Goal: Book appointment/travel/reservation

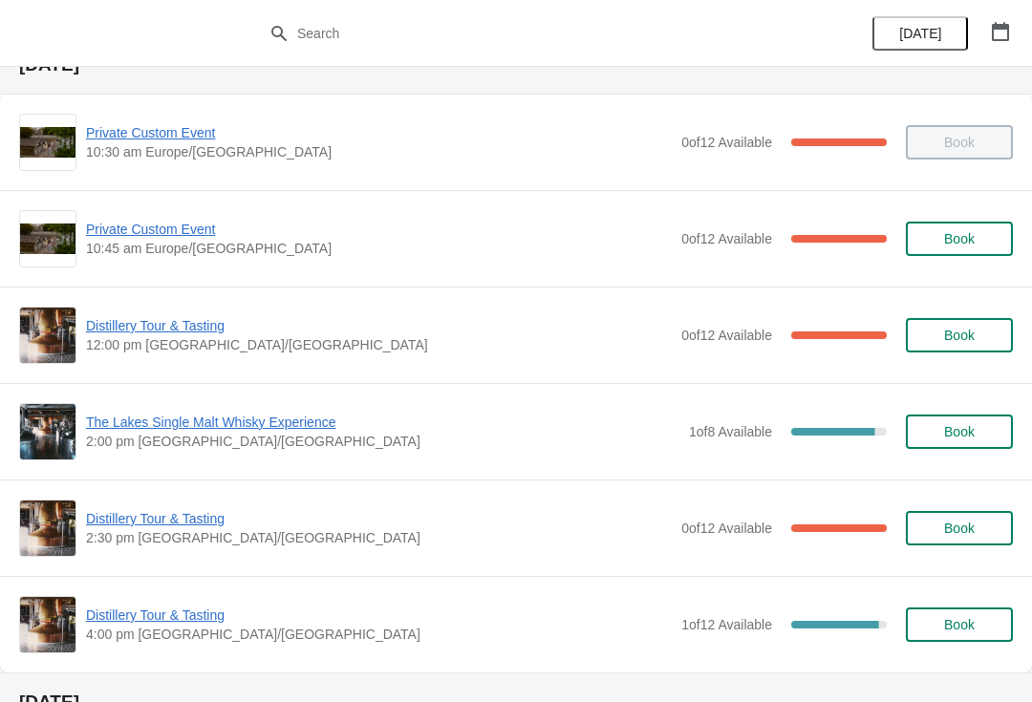
scroll to position [88, 0]
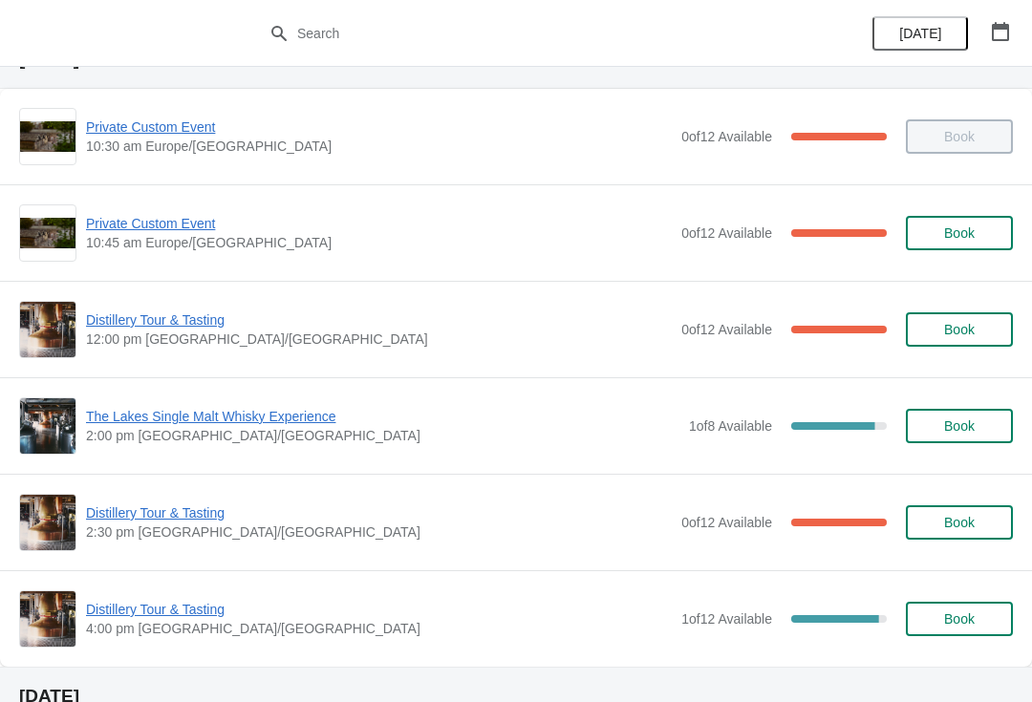
click at [165, 317] on span "Distillery Tour & Tasting" at bounding box center [379, 320] width 586 height 19
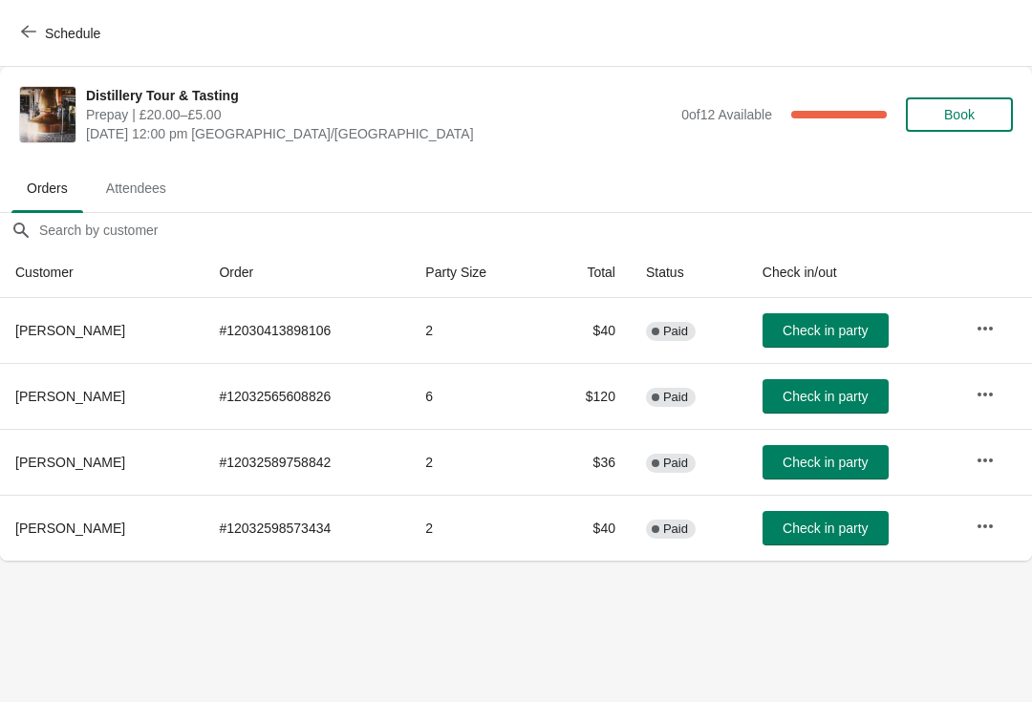
click at [835, 524] on span "Check in party" at bounding box center [825, 528] width 85 height 15
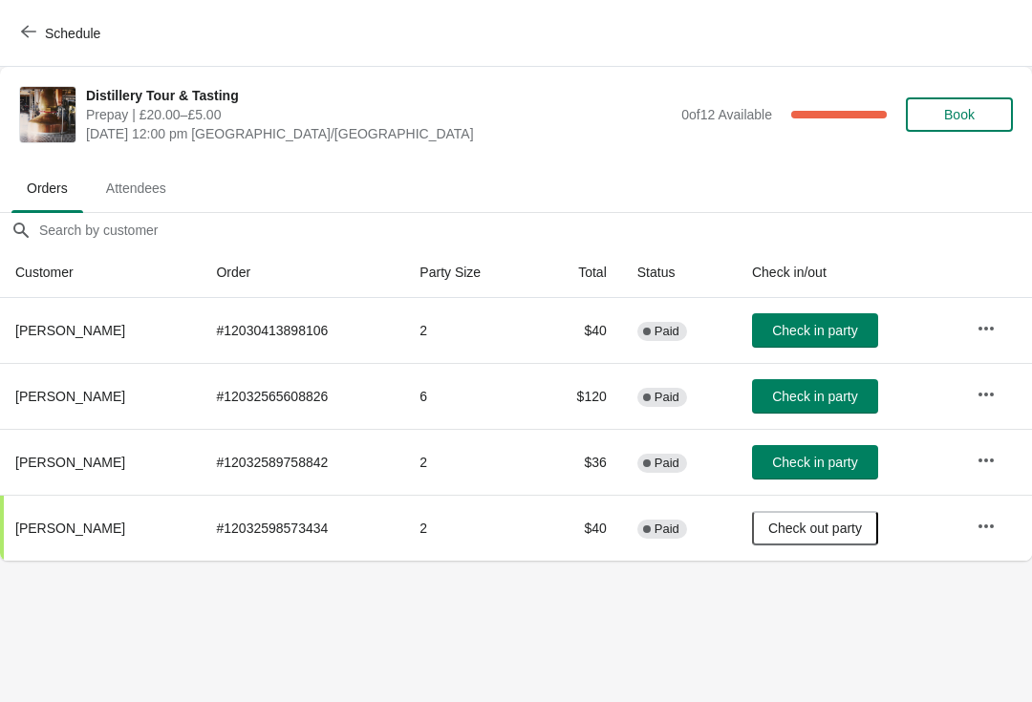
click at [827, 331] on span "Check in party" at bounding box center [814, 330] width 85 height 15
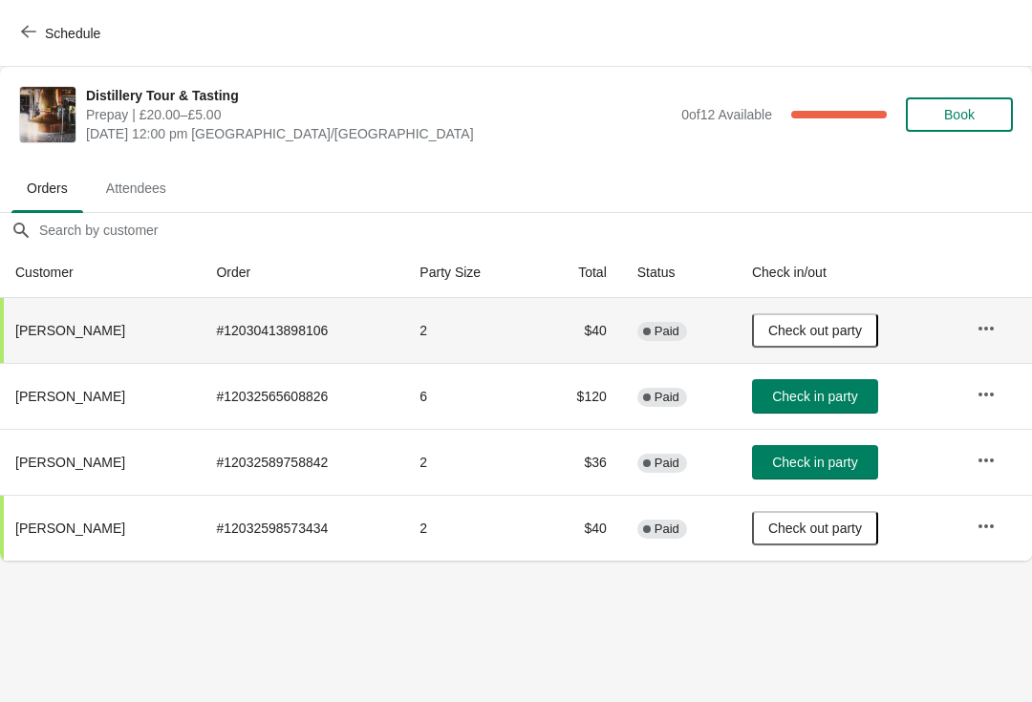
click at [57, 33] on span "Schedule" at bounding box center [72, 33] width 55 height 15
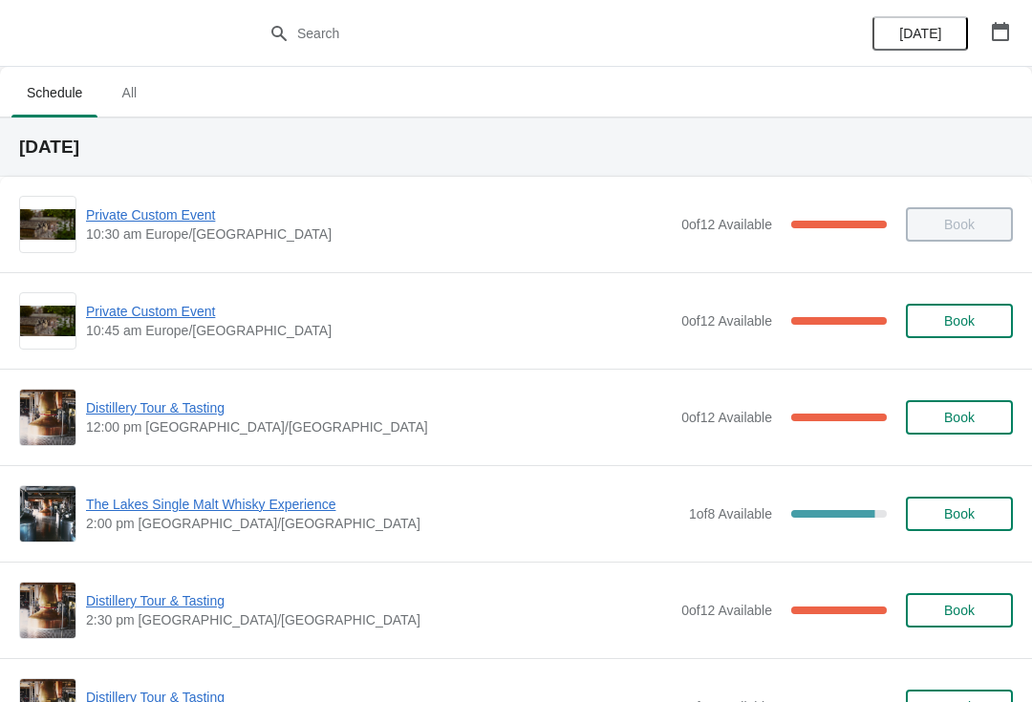
click at [178, 404] on span "Distillery Tour & Tasting" at bounding box center [379, 408] width 586 height 19
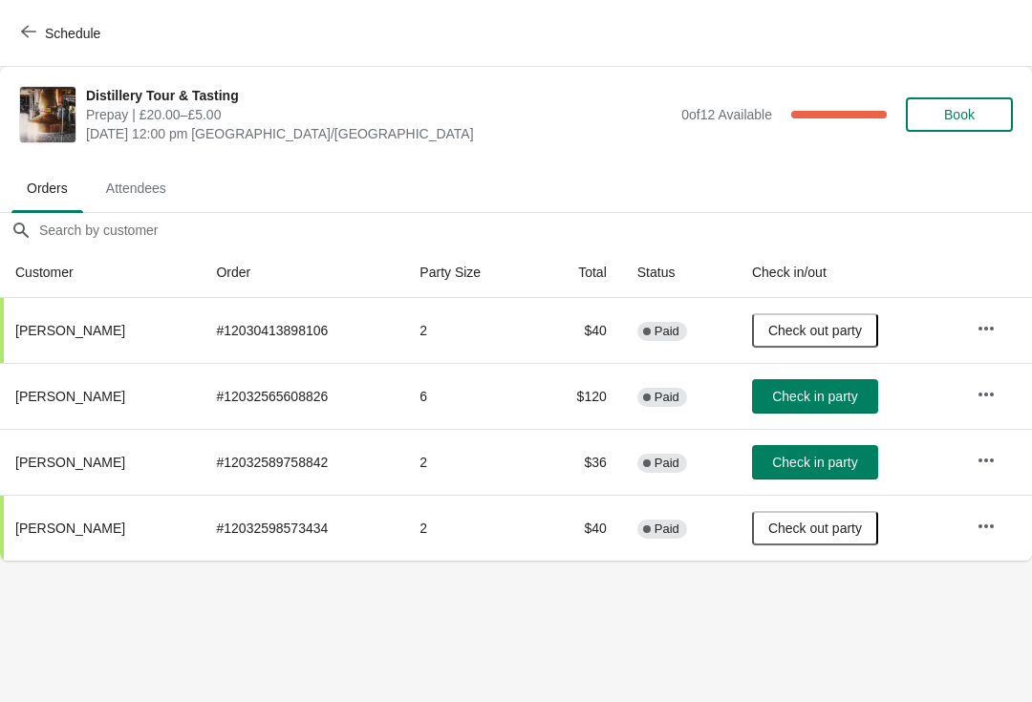
click at [829, 400] on span "Check in party" at bounding box center [814, 396] width 85 height 15
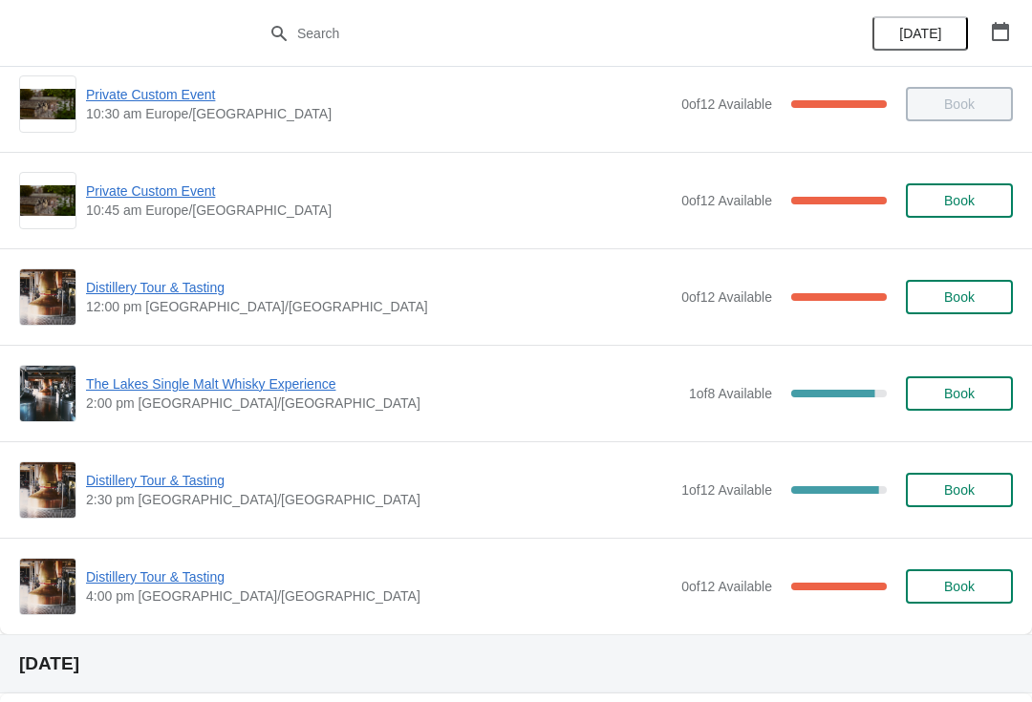
scroll to position [139, 0]
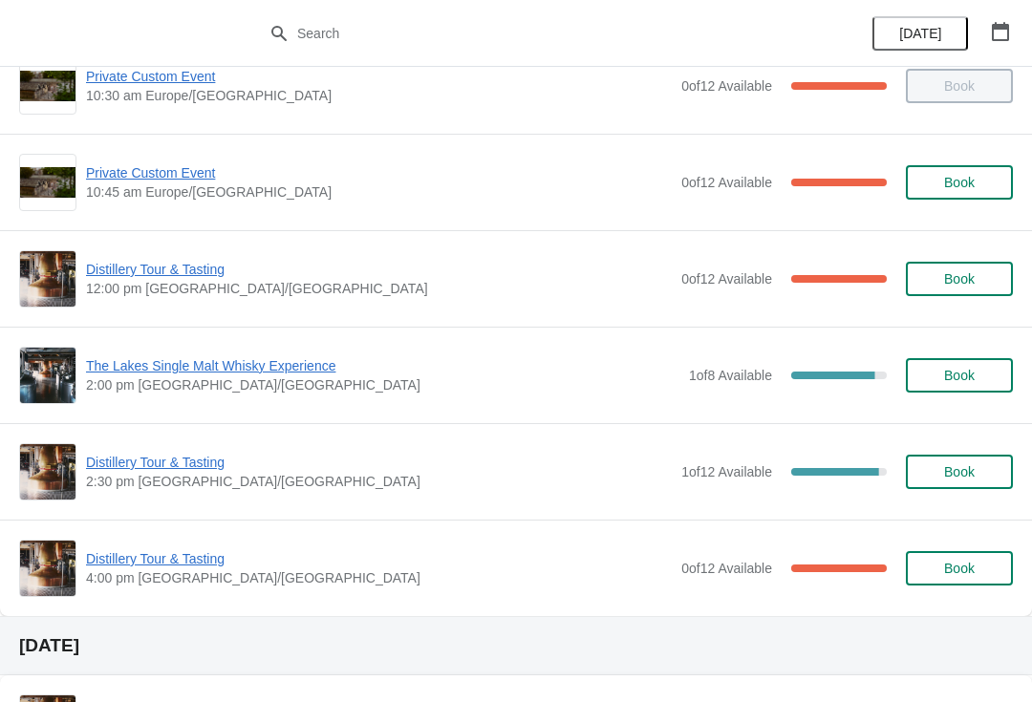
click at [167, 455] on span "Distillery Tour & Tasting" at bounding box center [379, 462] width 586 height 19
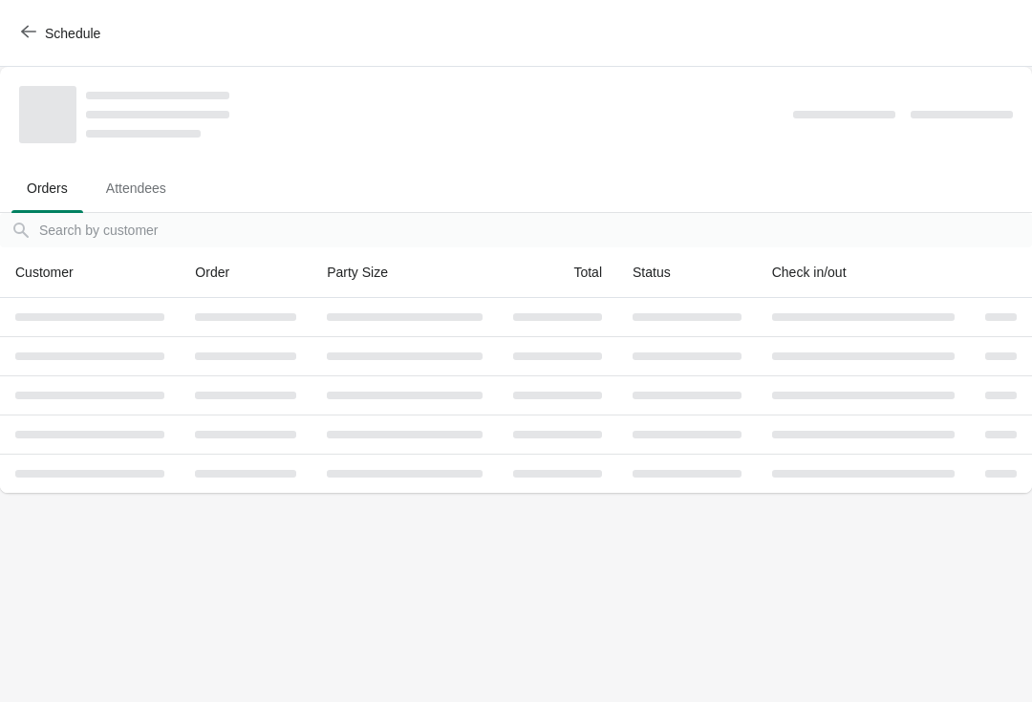
scroll to position [0, 0]
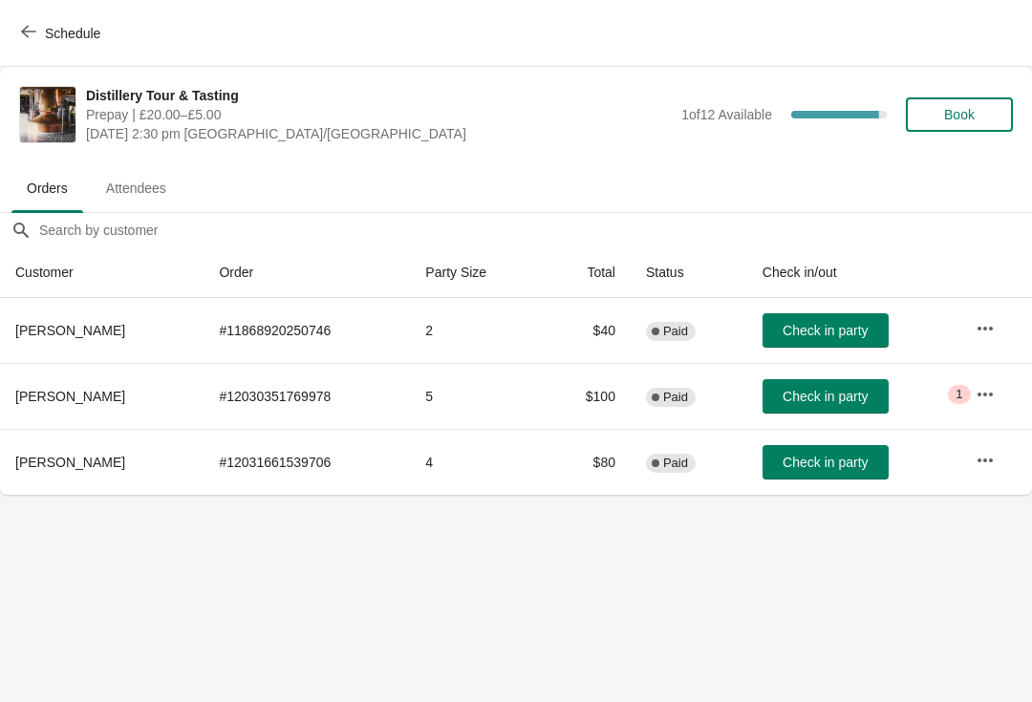
click at [993, 109] on span "Book" at bounding box center [959, 114] width 73 height 15
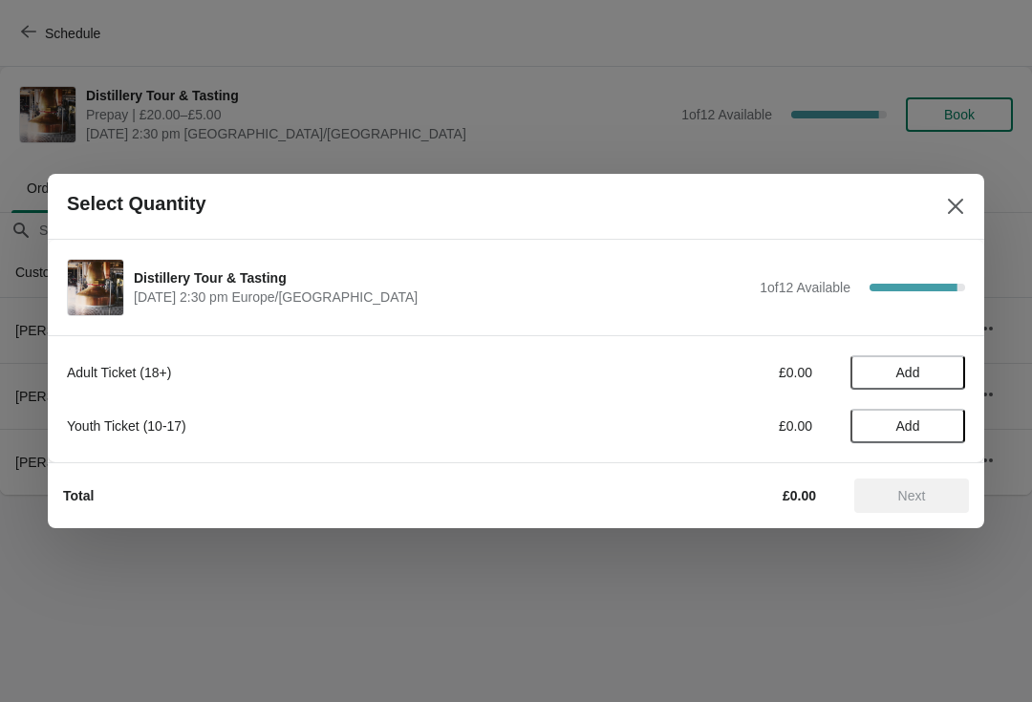
click at [905, 386] on button "Add" at bounding box center [908, 373] width 115 height 34
click at [934, 373] on icon at bounding box center [941, 373] width 20 height 20
click at [902, 491] on span "Next" at bounding box center [912, 495] width 28 height 15
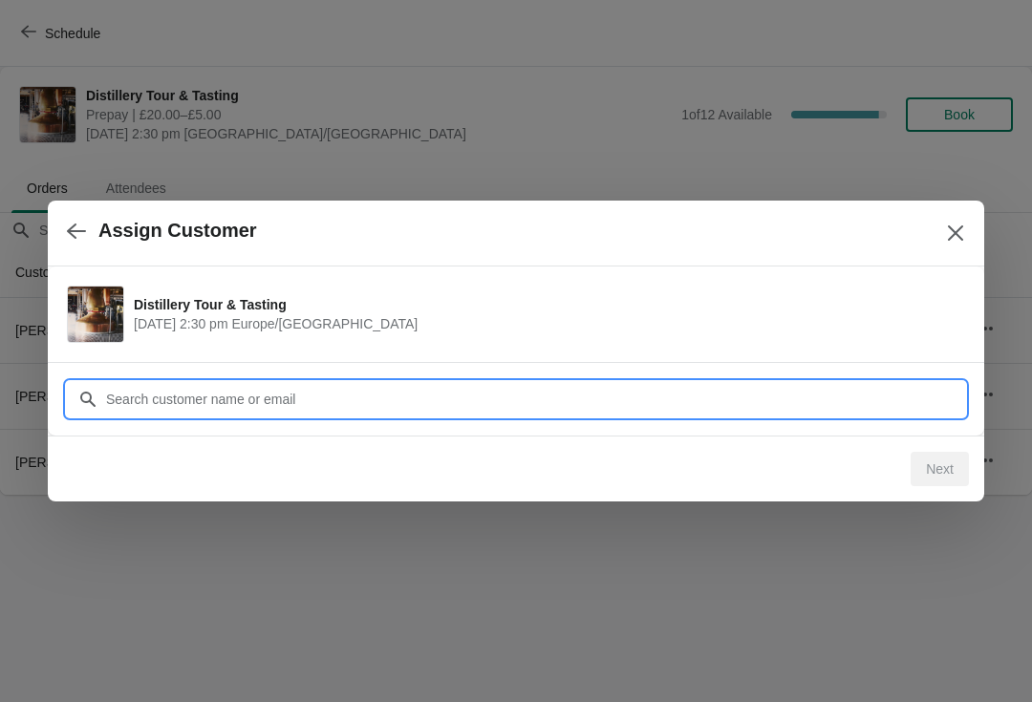
click at [603, 402] on input "Customer" at bounding box center [535, 399] width 860 height 34
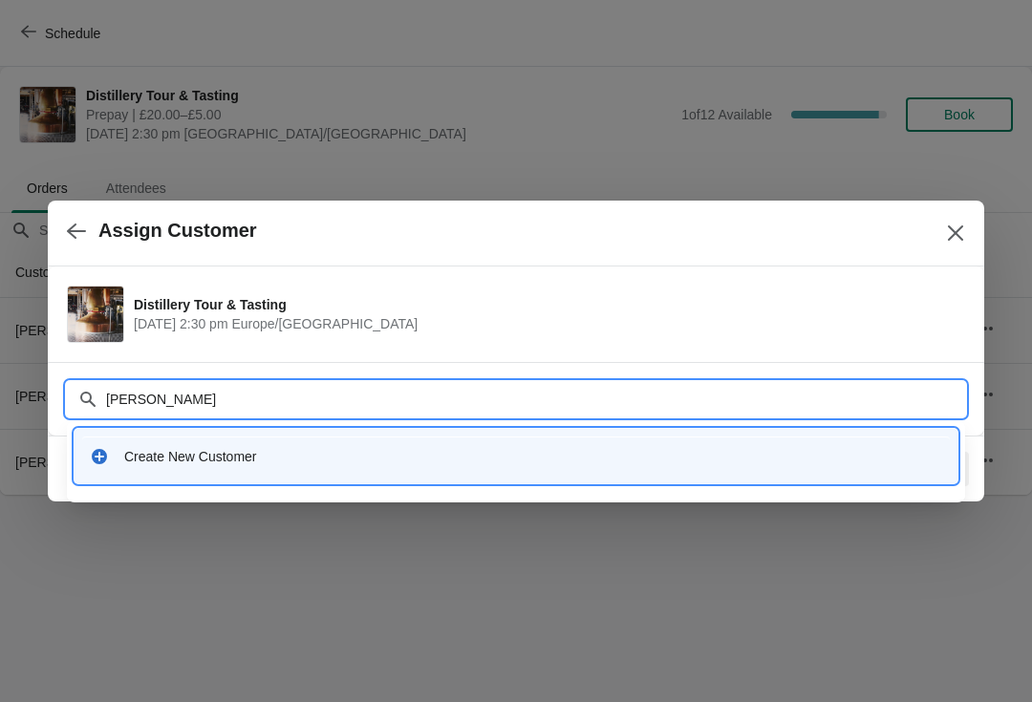
type input "[PERSON_NAME]"
click at [297, 460] on div "Create New Customer" at bounding box center [533, 456] width 818 height 19
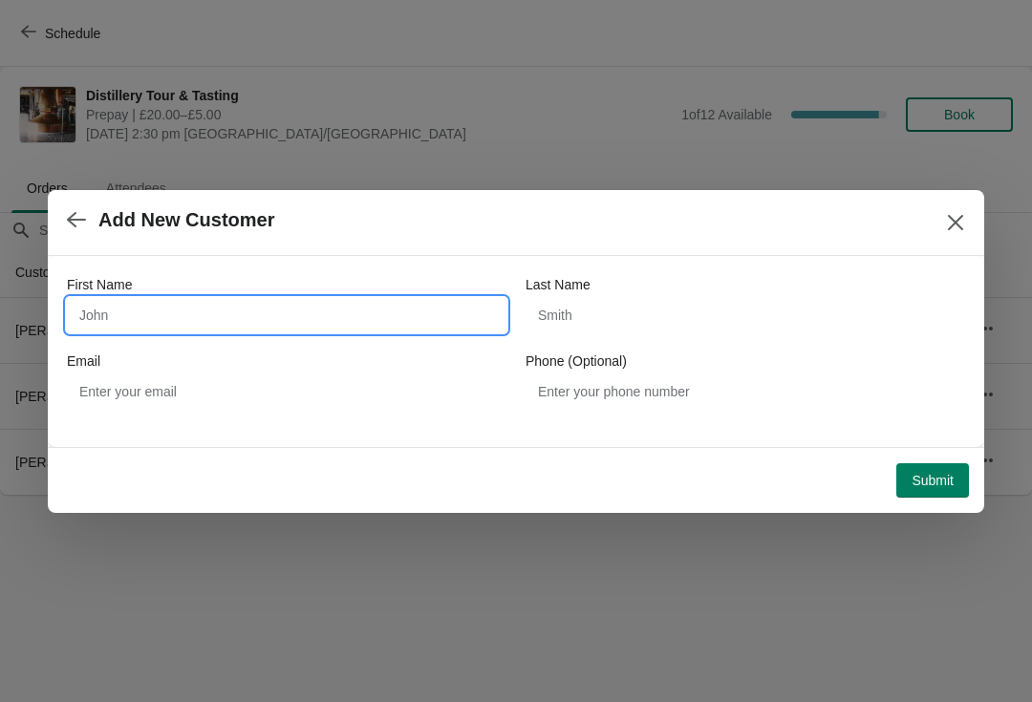
click at [331, 318] on input "First Name" at bounding box center [287, 315] width 440 height 34
type input "[PERSON_NAME]"
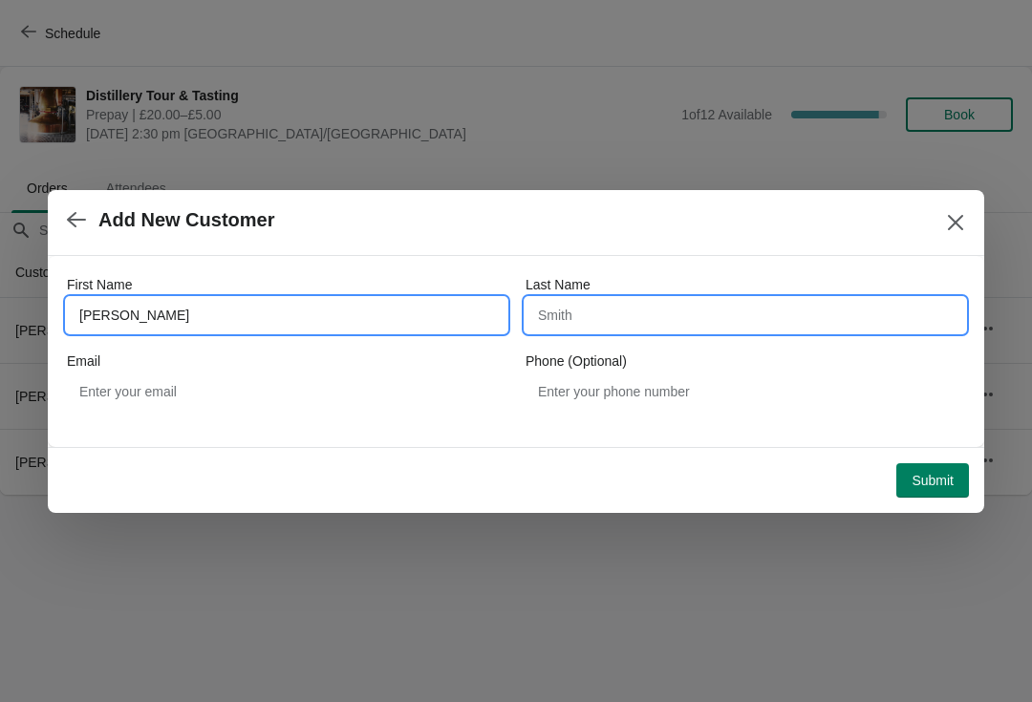
click at [689, 325] on input "Last Name" at bounding box center [746, 315] width 440 height 34
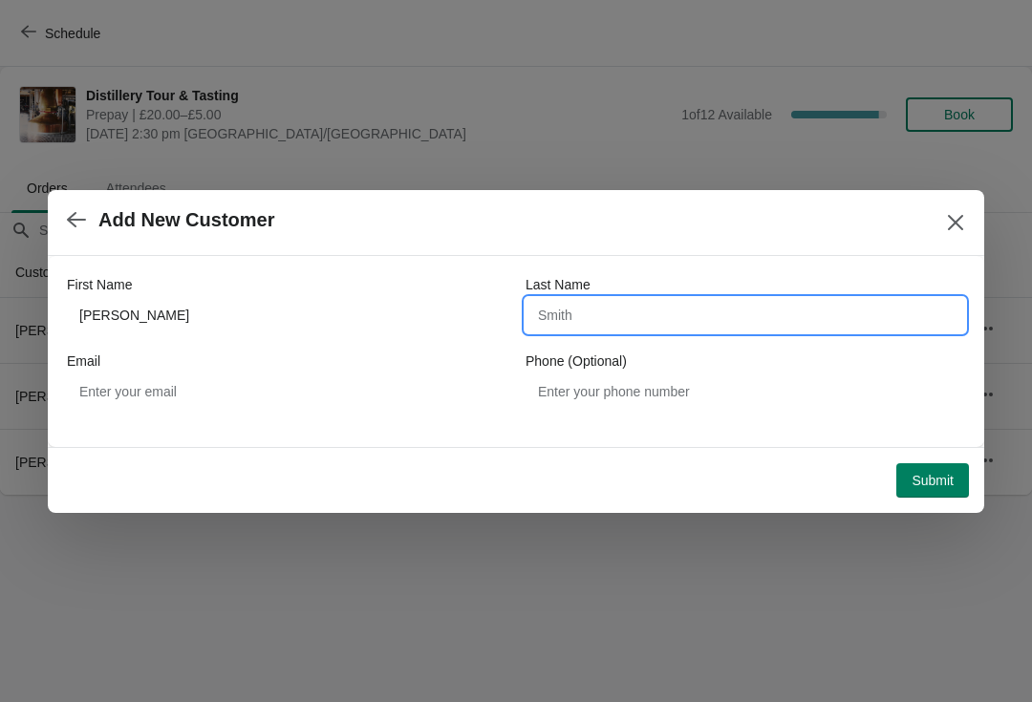
click at [82, 224] on icon "button" at bounding box center [76, 219] width 19 height 19
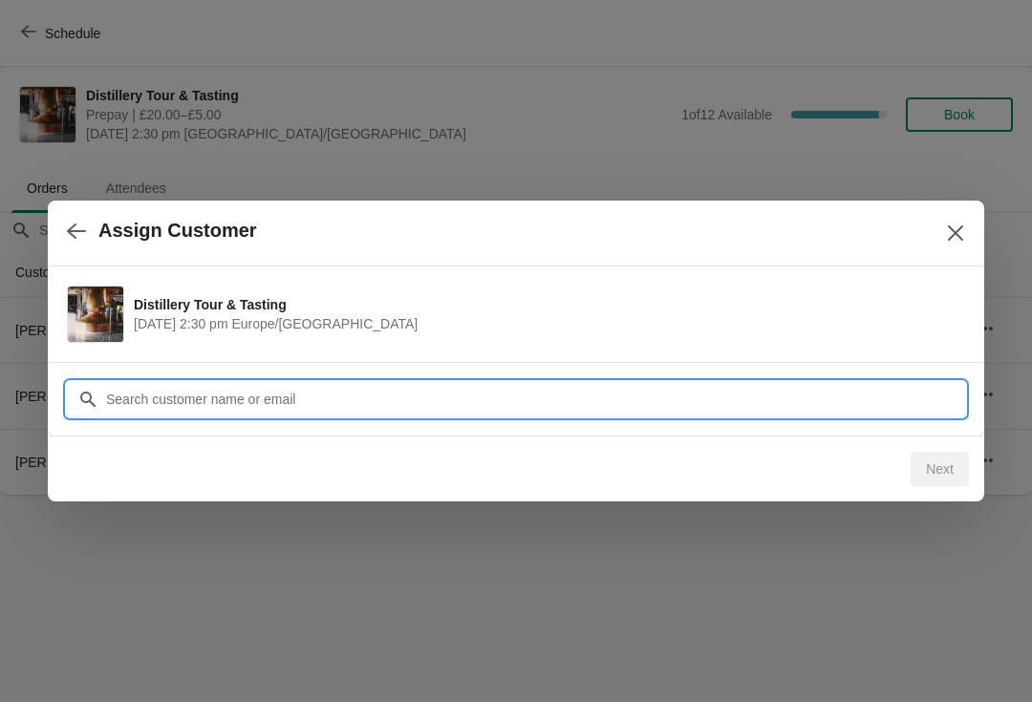
click at [199, 392] on input "Customer" at bounding box center [535, 399] width 860 height 34
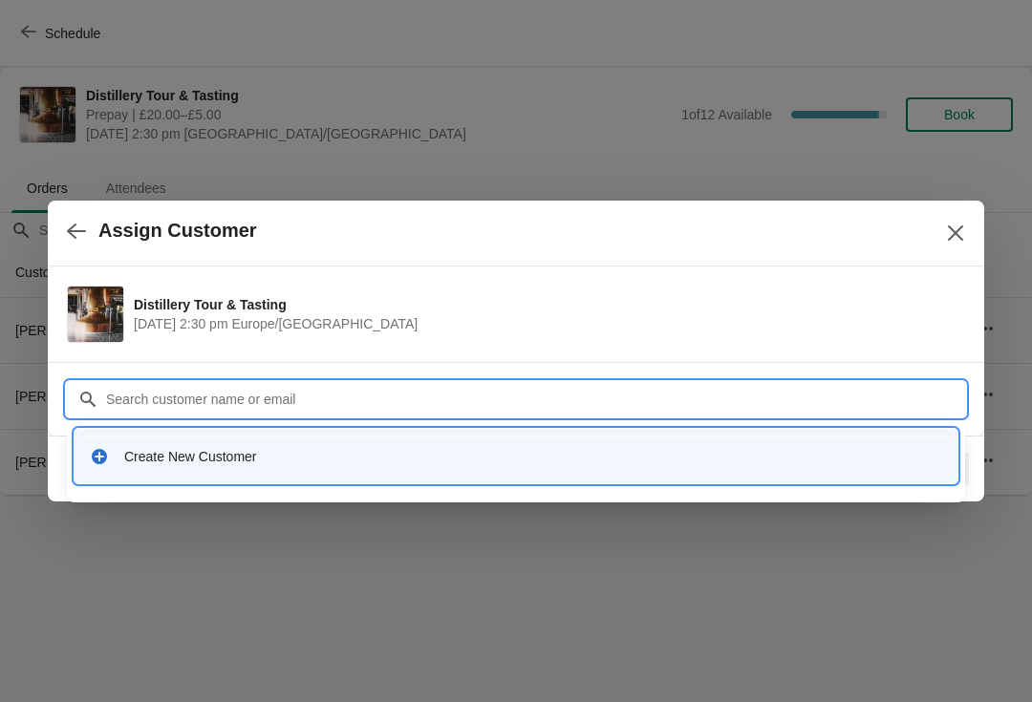
click at [486, 460] on div "Create New Customer" at bounding box center [533, 456] width 818 height 19
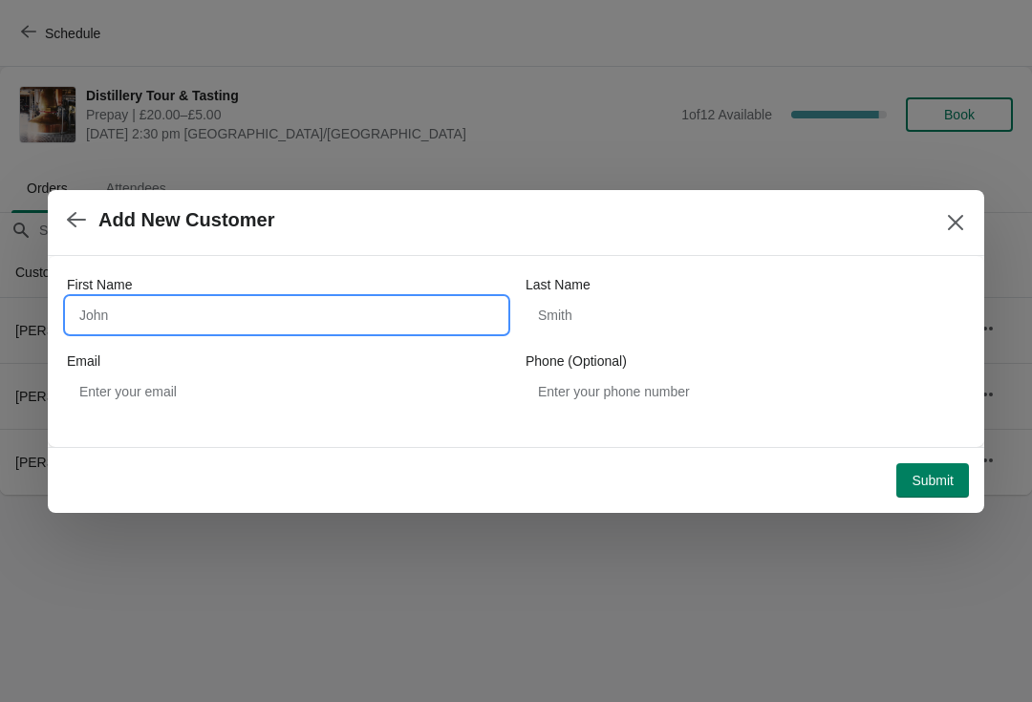
click at [188, 302] on input "First Name" at bounding box center [287, 315] width 440 height 34
type input "[PERSON_NAME]"
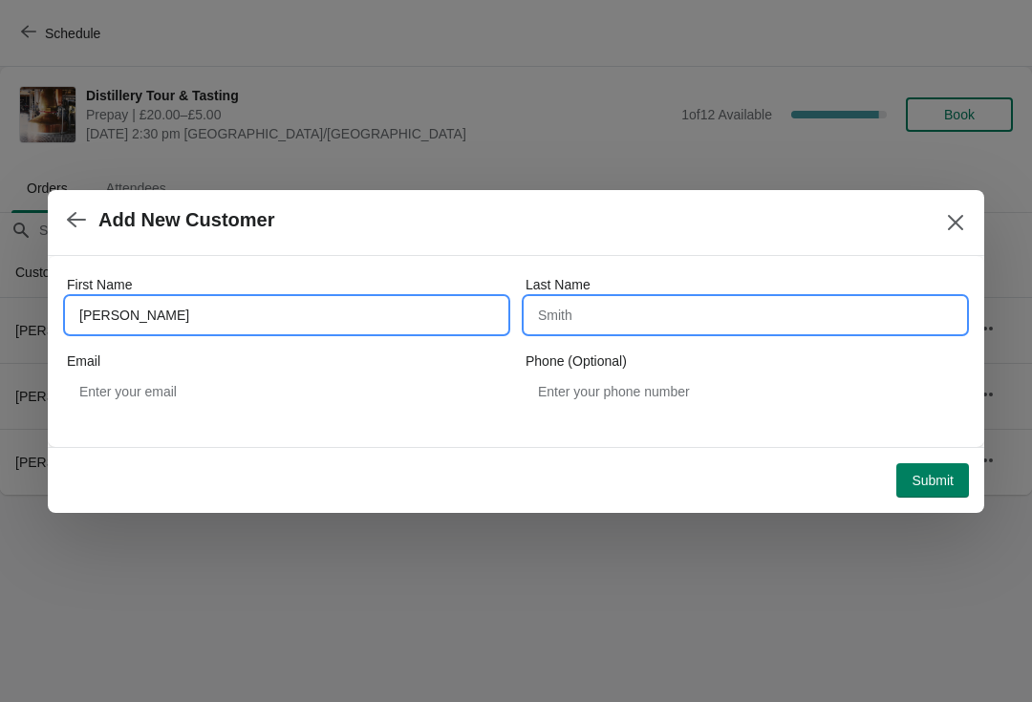
click at [696, 322] on input "Last Name" at bounding box center [746, 315] width 440 height 34
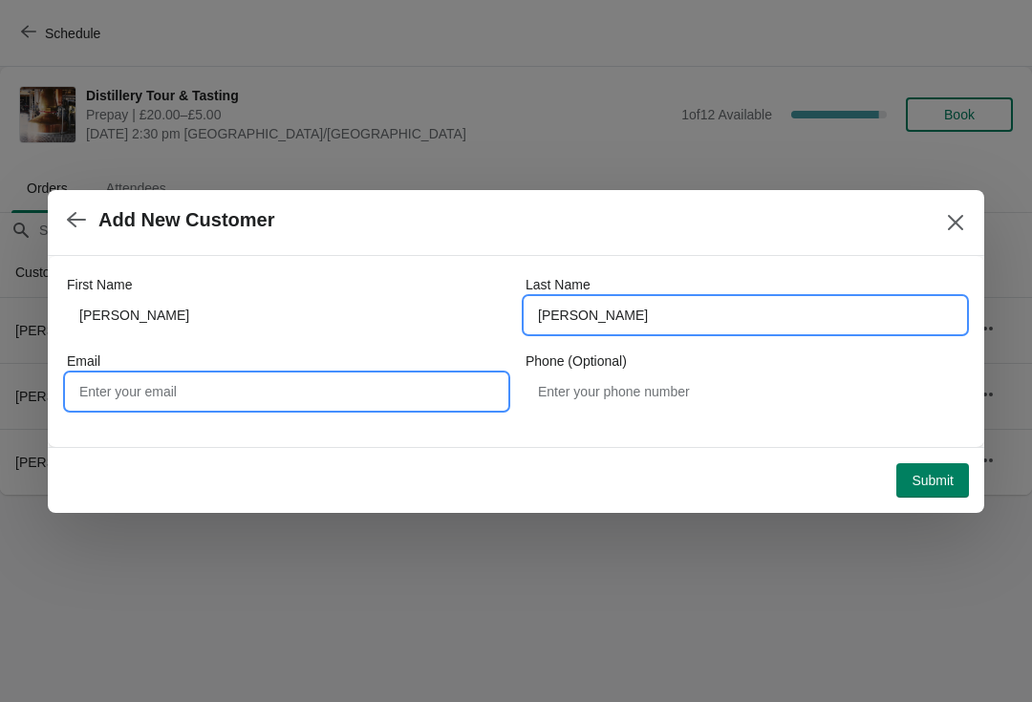
click at [322, 399] on input "Email" at bounding box center [287, 392] width 440 height 34
click at [690, 322] on input "[PERSON_NAME]" at bounding box center [746, 315] width 440 height 34
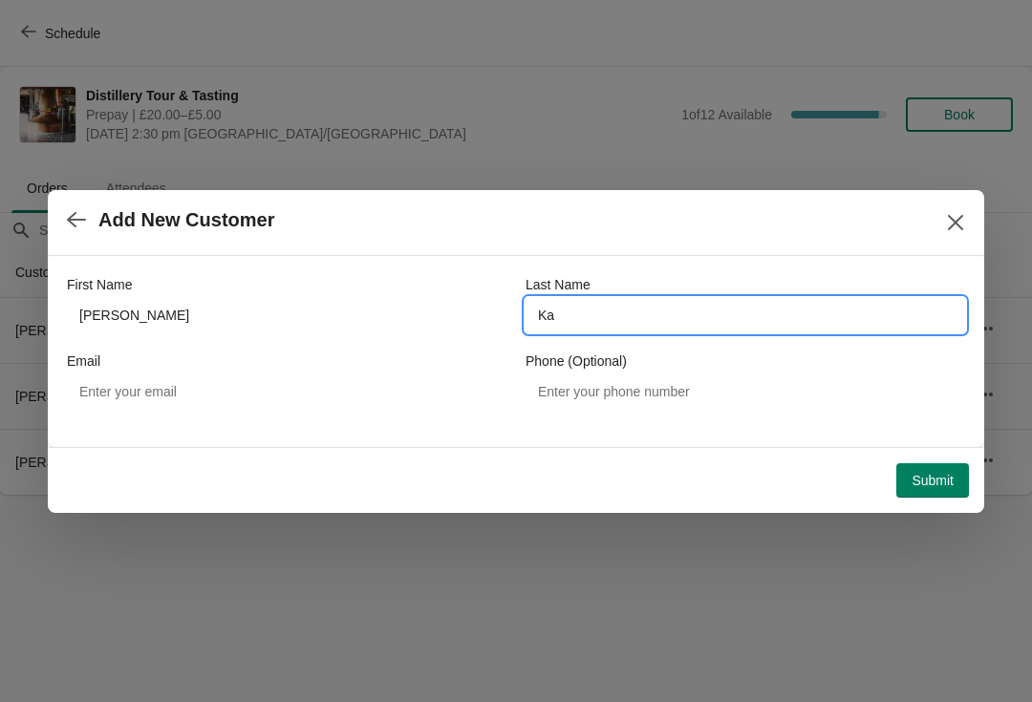
type input "K"
type input "Kallaras"
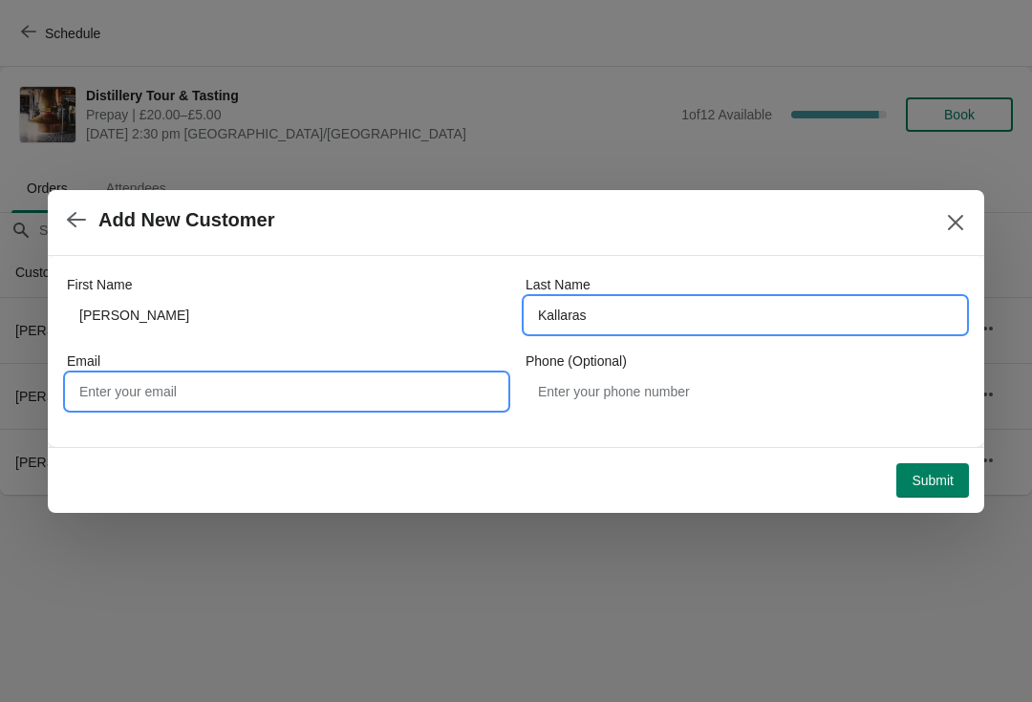
click at [152, 380] on input "Email" at bounding box center [287, 392] width 440 height 34
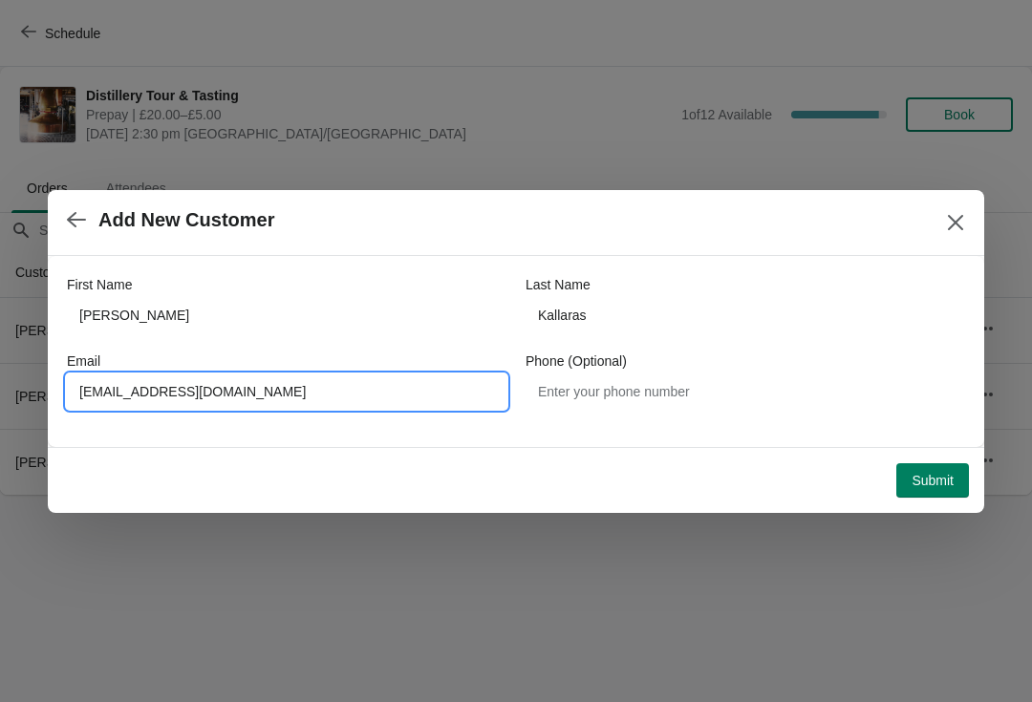
type input "[EMAIL_ADDRESS][DOMAIN_NAME]"
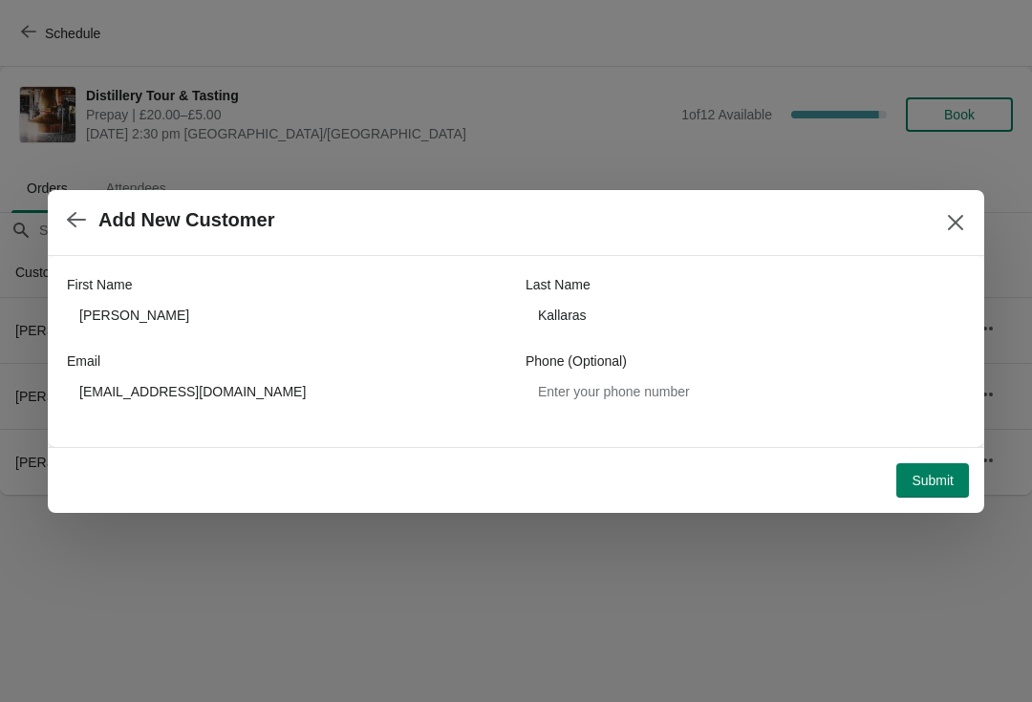
click at [934, 488] on span "Submit" at bounding box center [933, 480] width 42 height 15
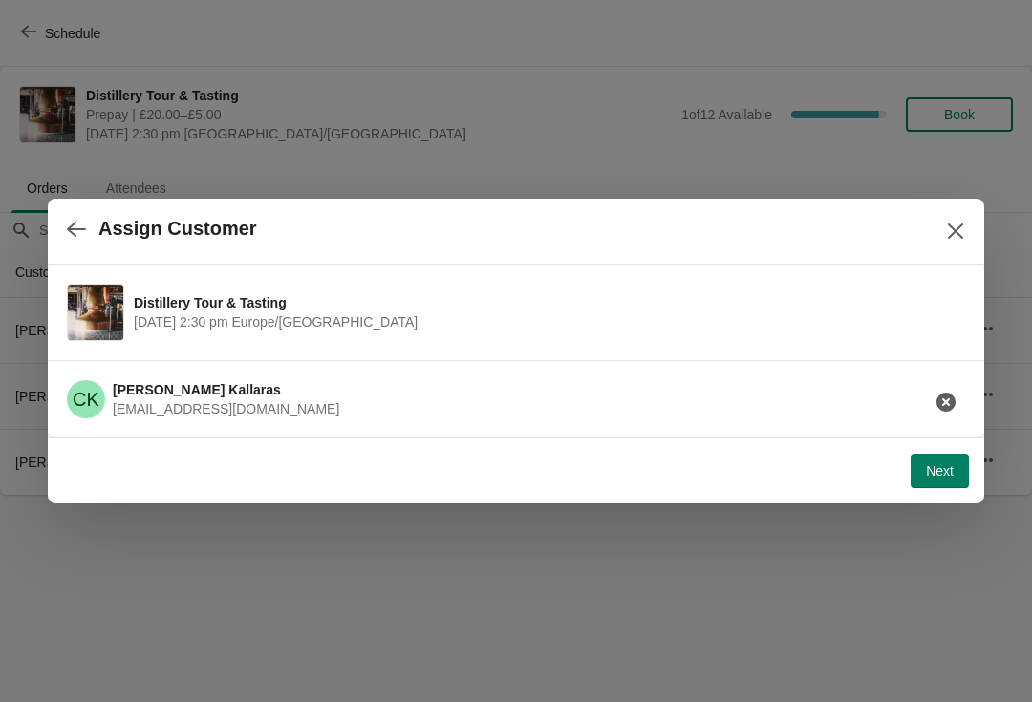
click at [928, 476] on span "Next" at bounding box center [940, 471] width 28 height 15
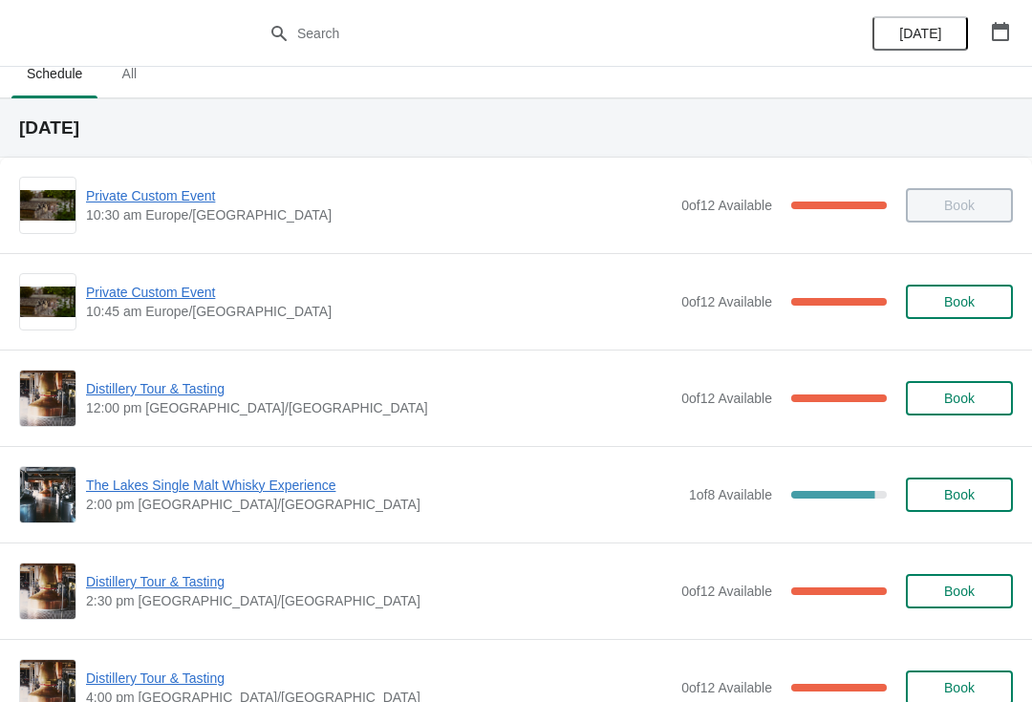
scroll to position [36, 0]
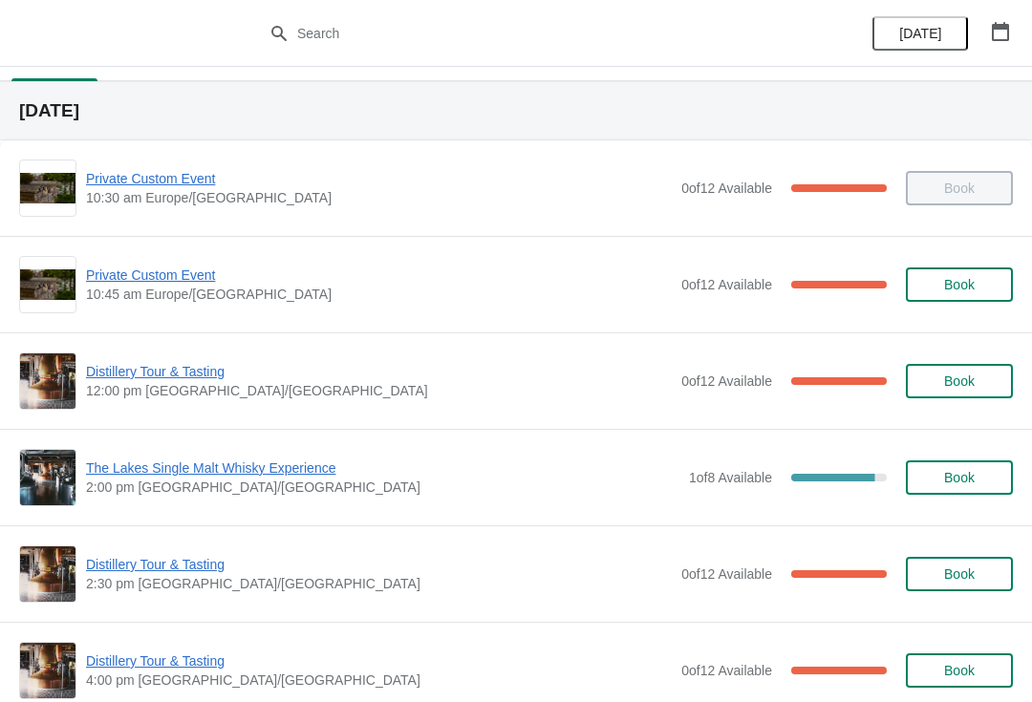
click at [171, 573] on span "Distillery Tour & Tasting" at bounding box center [379, 564] width 586 height 19
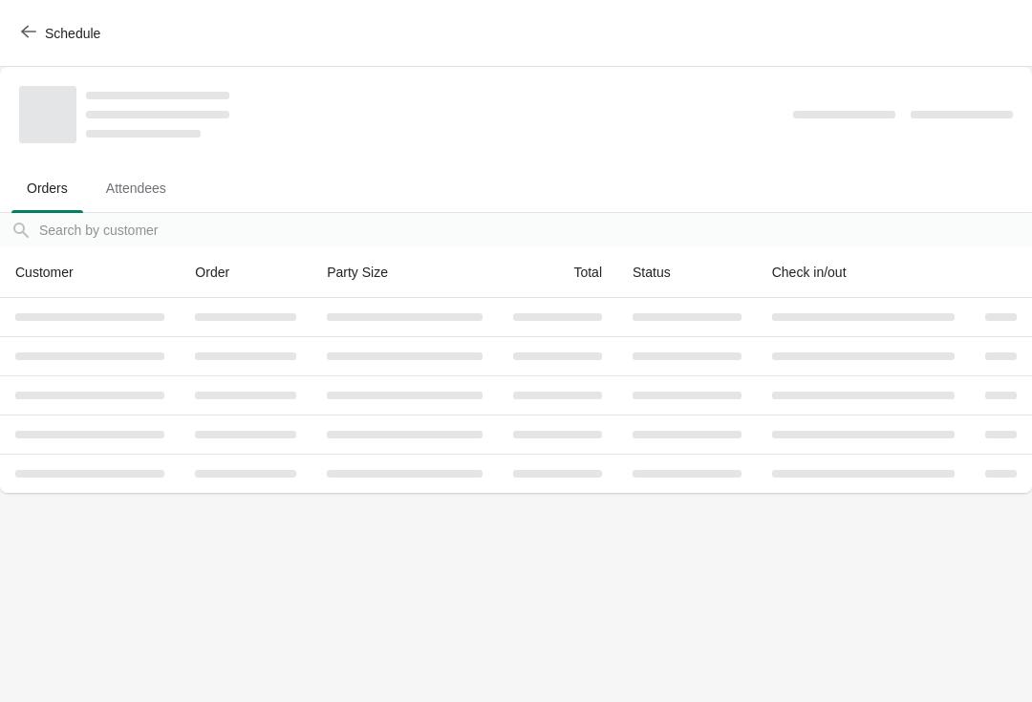
scroll to position [0, 0]
